Goal: Obtain resource: Obtain resource

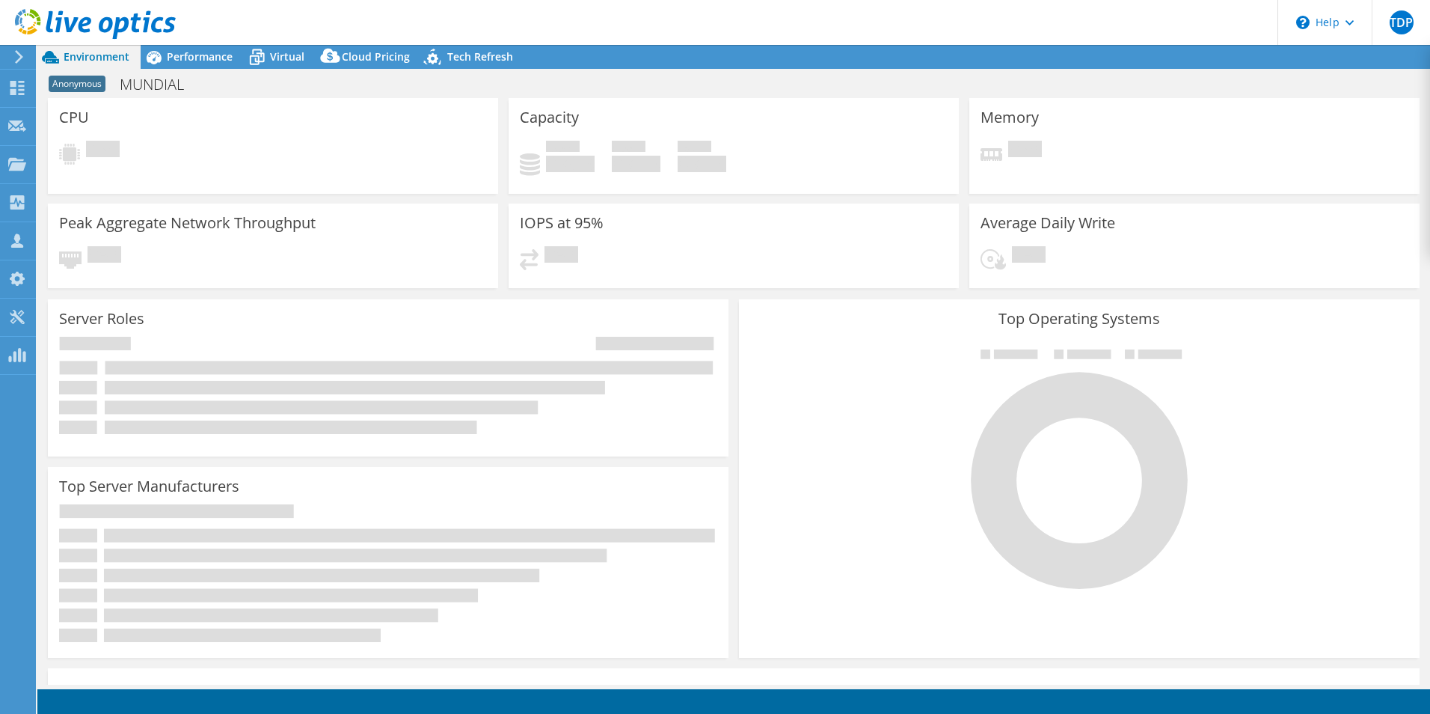
select select "USD"
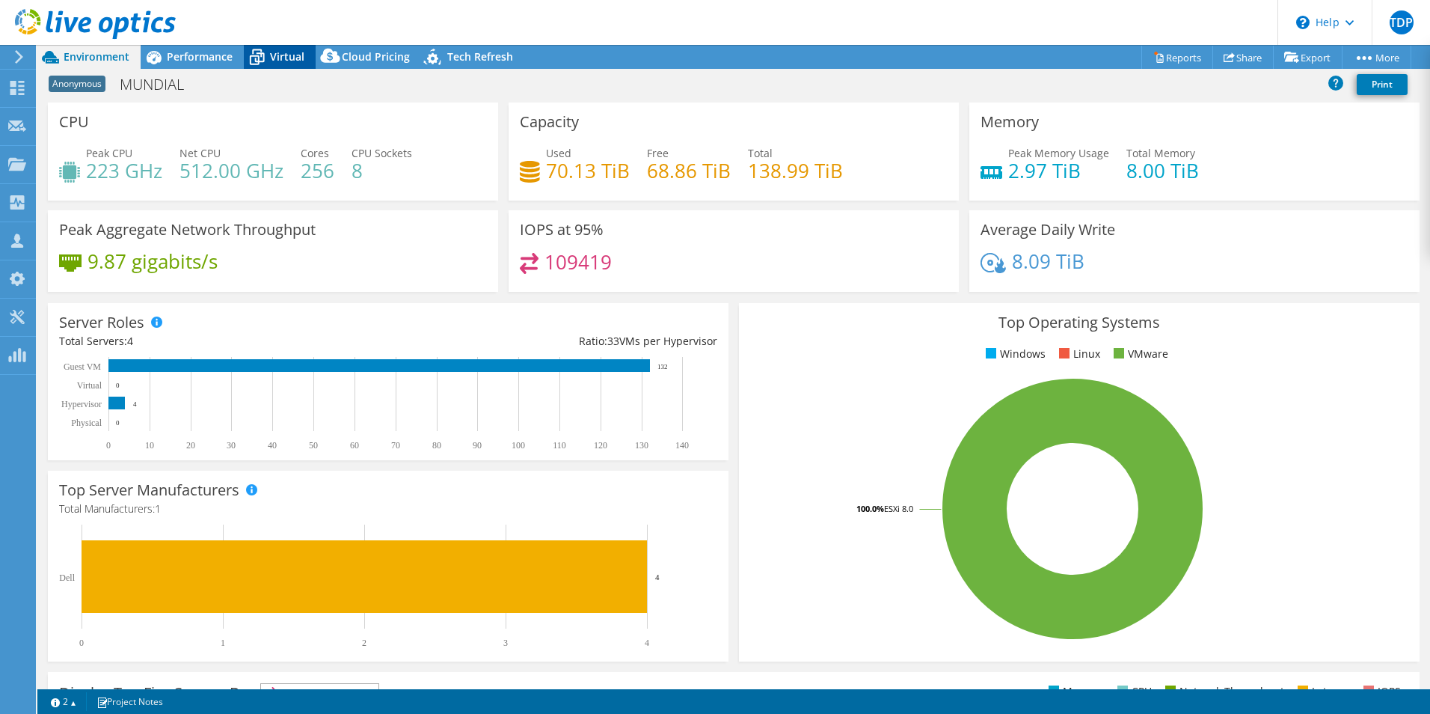
click at [289, 52] on span "Virtual" at bounding box center [287, 56] width 34 height 14
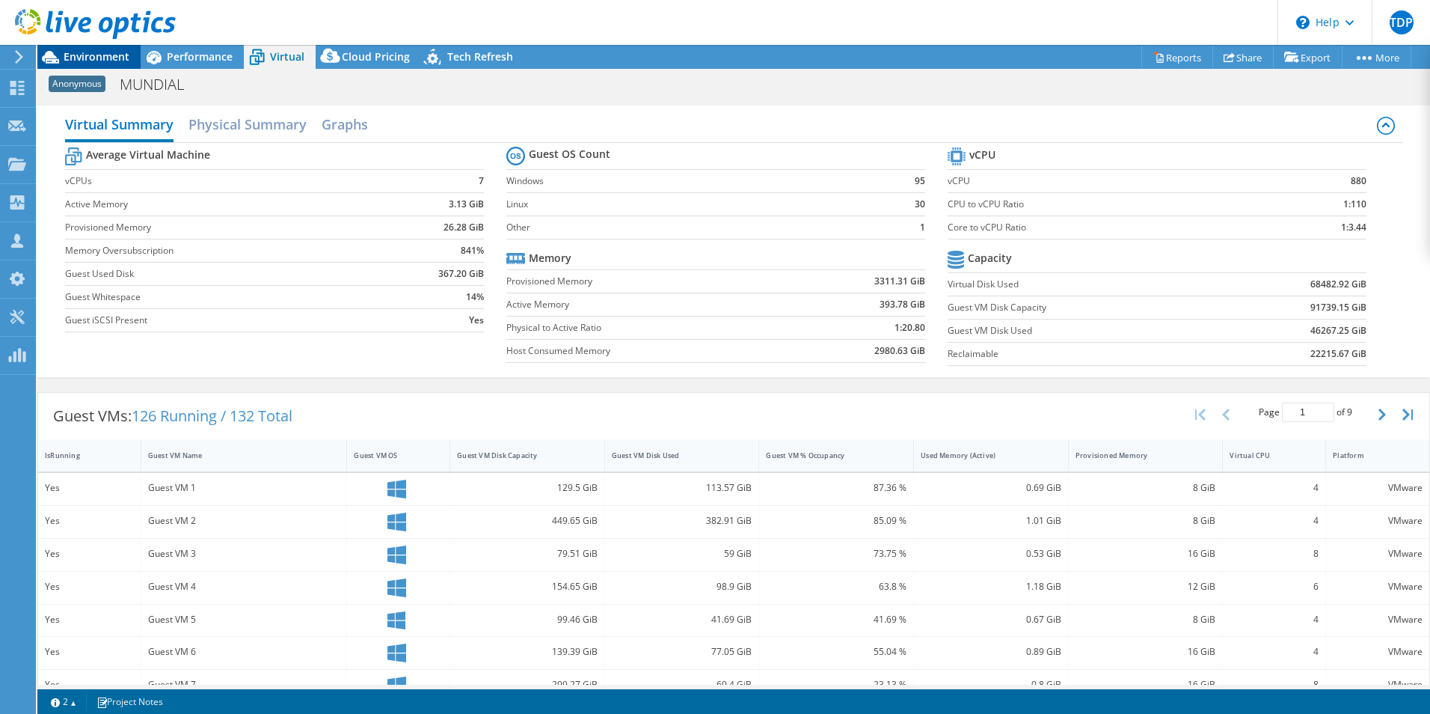
click at [113, 65] on div "Environment" at bounding box center [88, 57] width 103 height 24
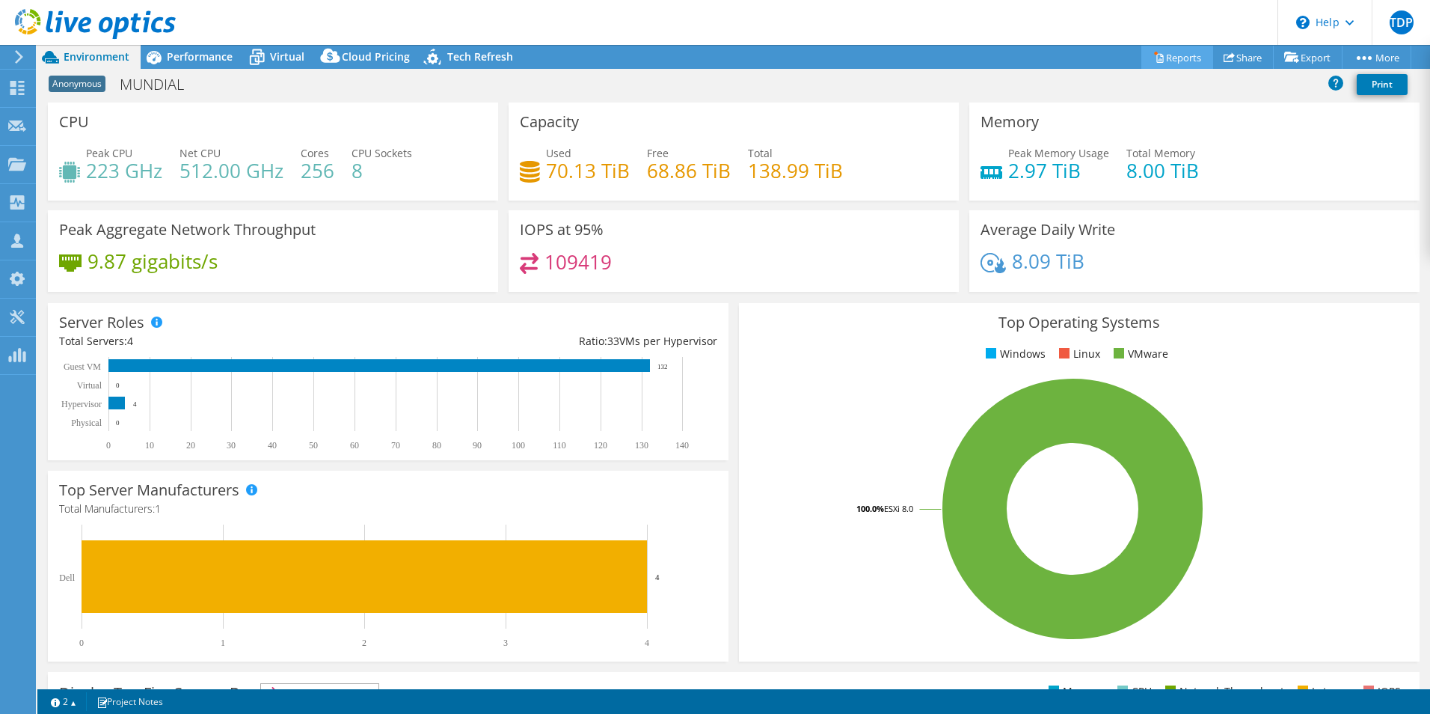
click at [1170, 61] on link "Reports" at bounding box center [1177, 57] width 72 height 23
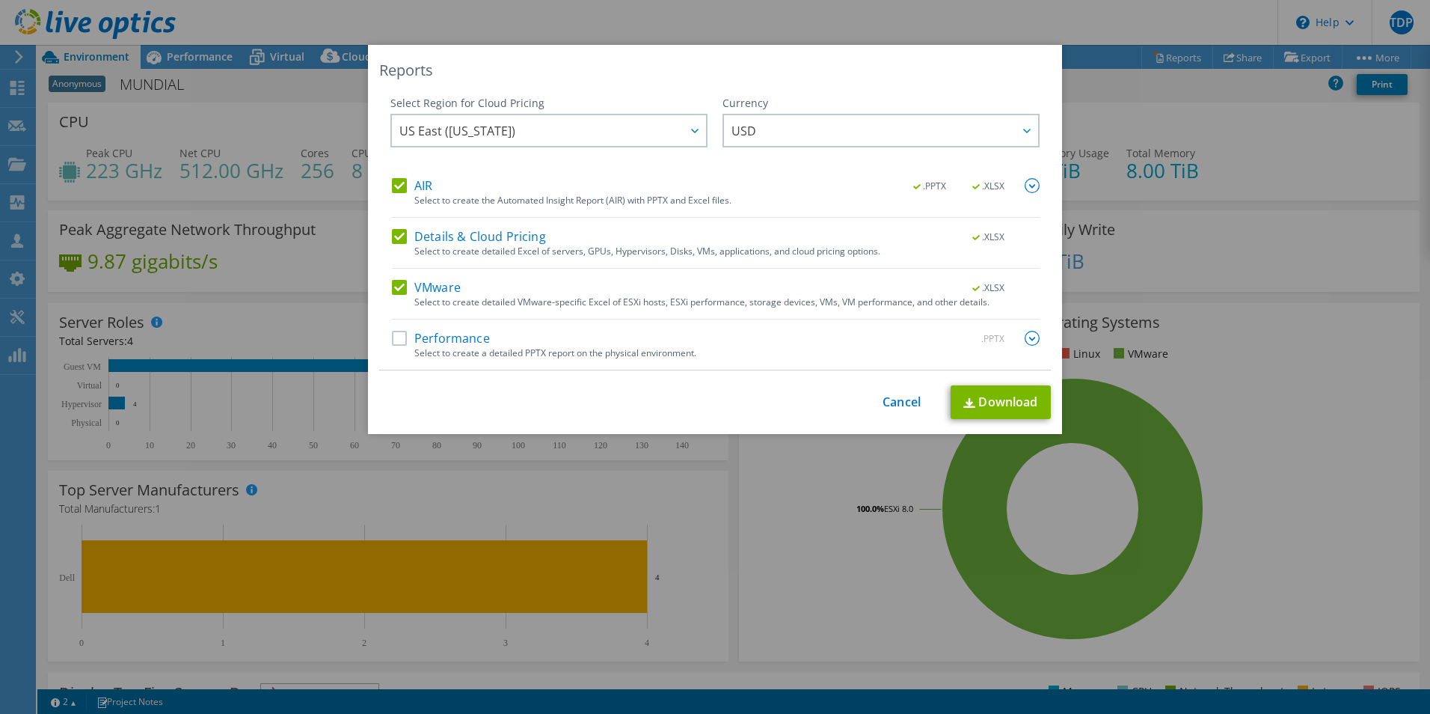
click at [402, 339] on label "Performance" at bounding box center [441, 338] width 98 height 15
click at [0, 0] on input "Performance" at bounding box center [0, 0] width 0 height 0
click at [401, 339] on label "Performance" at bounding box center [441, 338] width 98 height 15
click at [0, 0] on input "Performance" at bounding box center [0, 0] width 0 height 0
click at [395, 236] on label "Details & Cloud Pricing" at bounding box center [469, 236] width 154 height 15
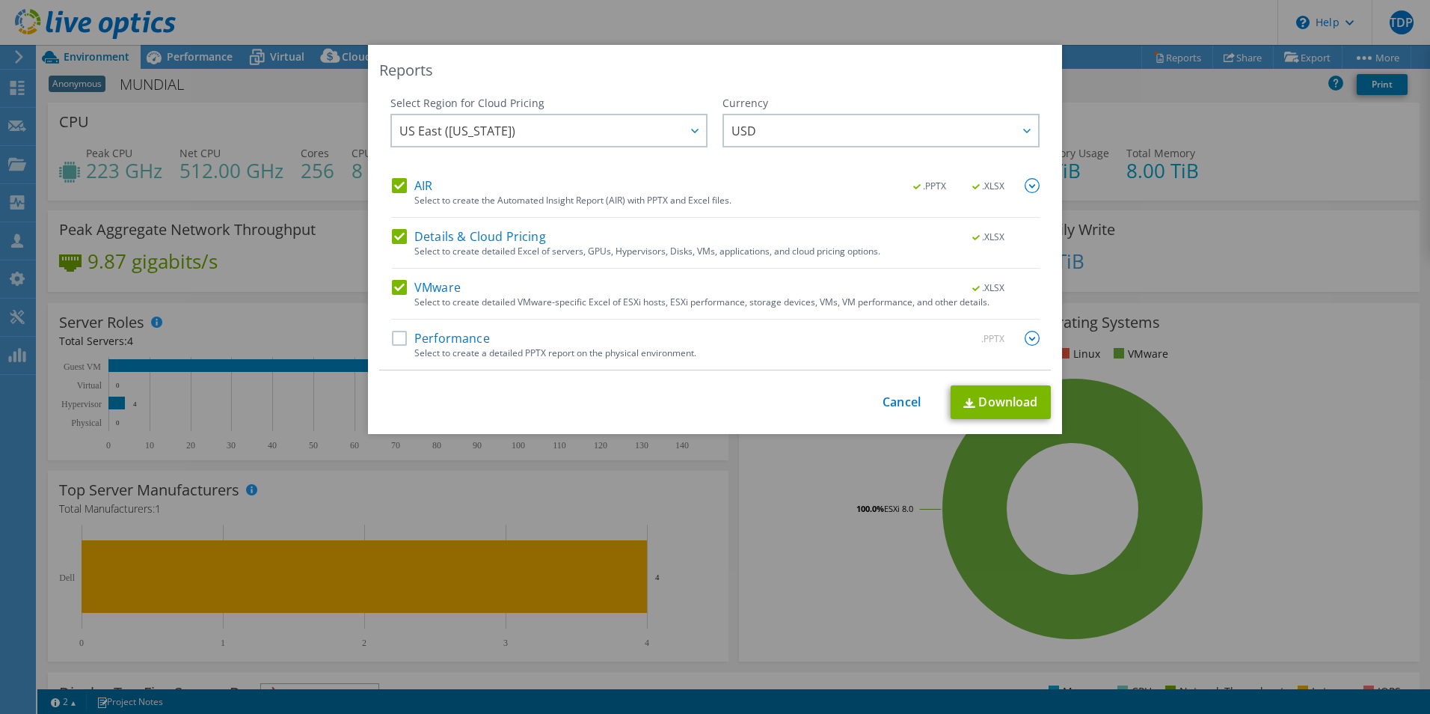
click at [0, 0] on input "Details & Cloud Pricing" at bounding box center [0, 0] width 0 height 0
click at [392, 286] on label "VMware" at bounding box center [426, 287] width 69 height 15
click at [0, 0] on input "VMware" at bounding box center [0, 0] width 0 height 0
click at [425, 294] on label "VMware" at bounding box center [426, 287] width 69 height 15
click at [0, 0] on input "VMware" at bounding box center [0, 0] width 0 height 0
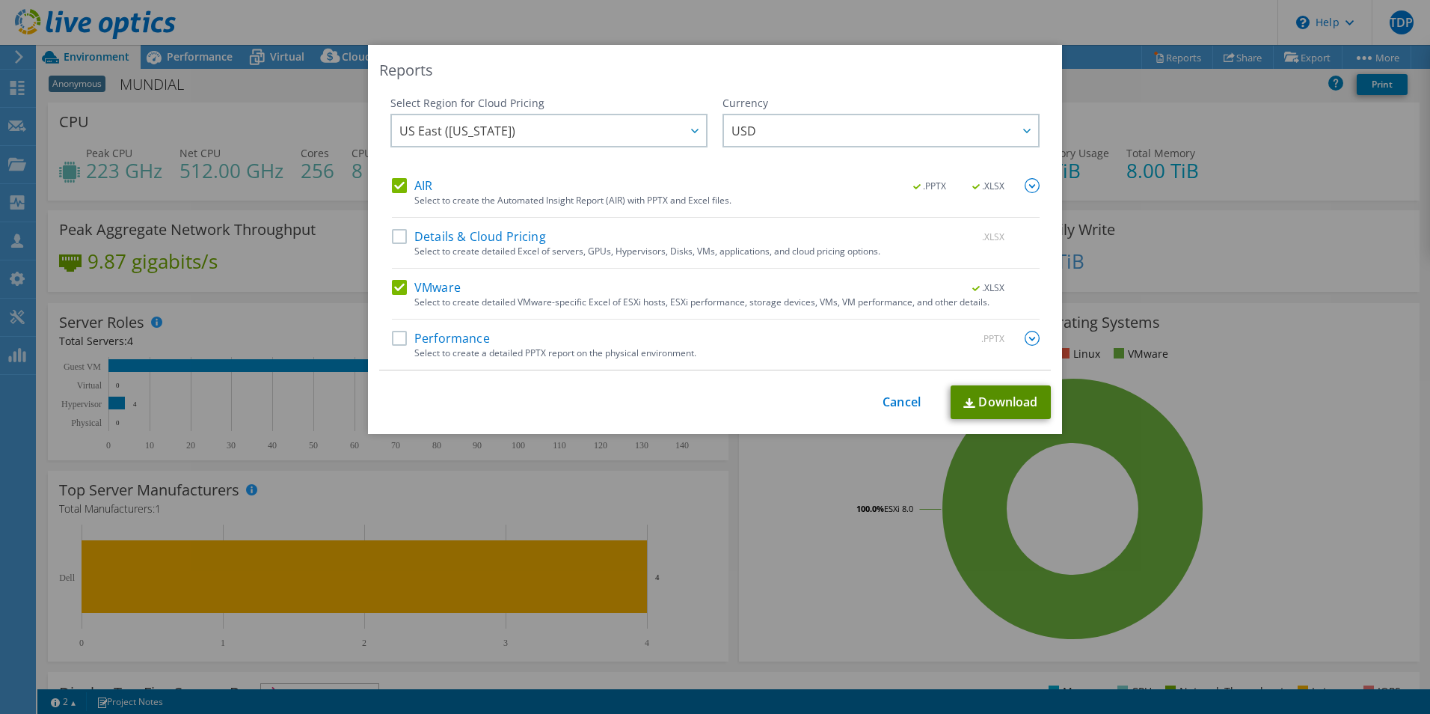
click at [1008, 405] on link "Download" at bounding box center [1001, 402] width 100 height 34
click at [909, 400] on link "Cancel" at bounding box center [902, 402] width 38 height 14
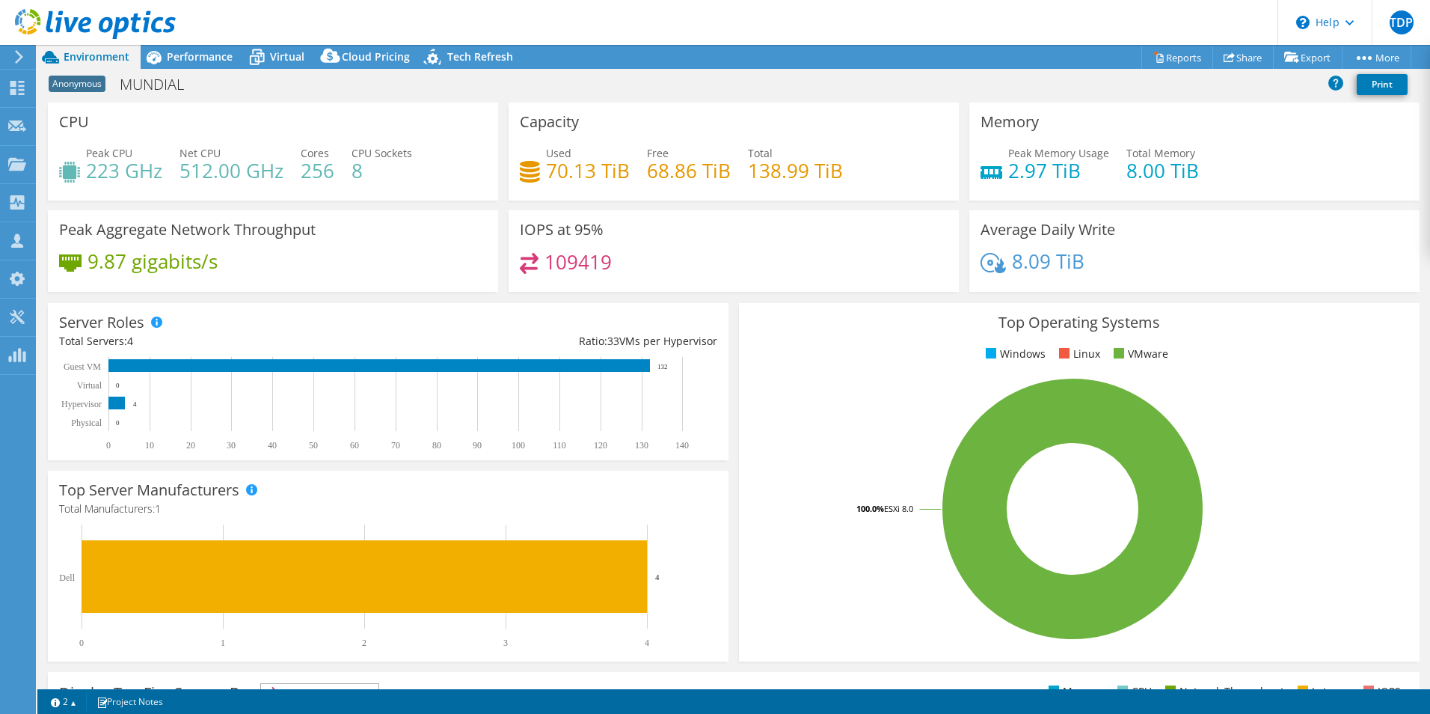
click at [75, 28] on icon at bounding box center [95, 24] width 161 height 31
